Goal: Check status: Check status

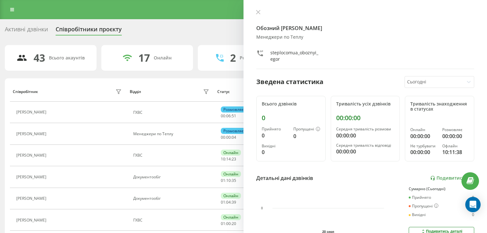
click at [260, 8] on div "Обозний [PERSON_NAME] по Теплу steplocomua_oboznyi_egor Зведена статистика Сьог…" at bounding box center [366, 116] width 244 height 233
click at [260, 12] on icon at bounding box center [258, 12] width 4 height 4
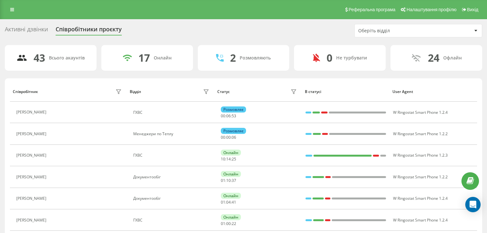
click at [404, 31] on div "Оберіть відділ" at bounding box center [396, 30] width 76 height 5
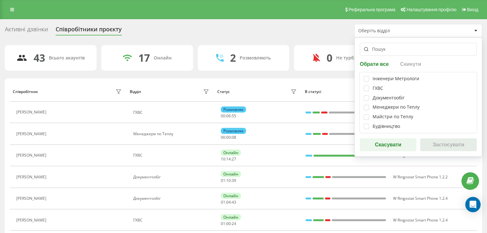
click at [382, 106] on div "Менеджери по Теплу" at bounding box center [396, 107] width 47 height 5
click at [373, 106] on div "Менеджери по Теплу" at bounding box center [396, 107] width 47 height 5
click at [367, 105] on label at bounding box center [366, 105] width 5 height 0
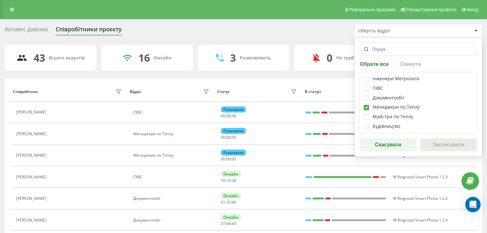
checkbox input "true"
click at [445, 147] on button "Застосувати" at bounding box center [448, 144] width 57 height 13
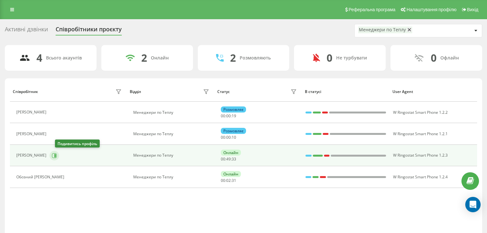
click at [57, 155] on icon at bounding box center [54, 155] width 5 height 5
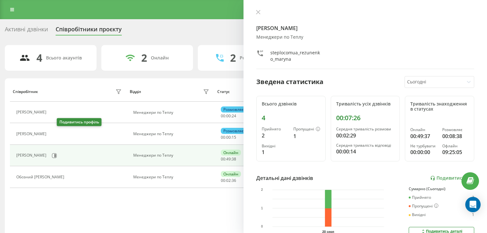
click at [57, 136] on button at bounding box center [54, 134] width 8 height 9
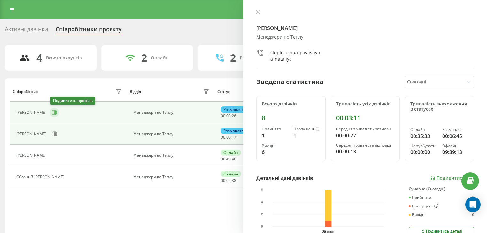
click at [55, 115] on button at bounding box center [55, 113] width 10 height 10
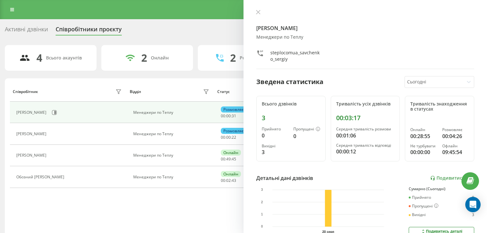
click at [259, 10] on button at bounding box center [258, 13] width 8 height 6
